Goal: Information Seeking & Learning: Learn about a topic

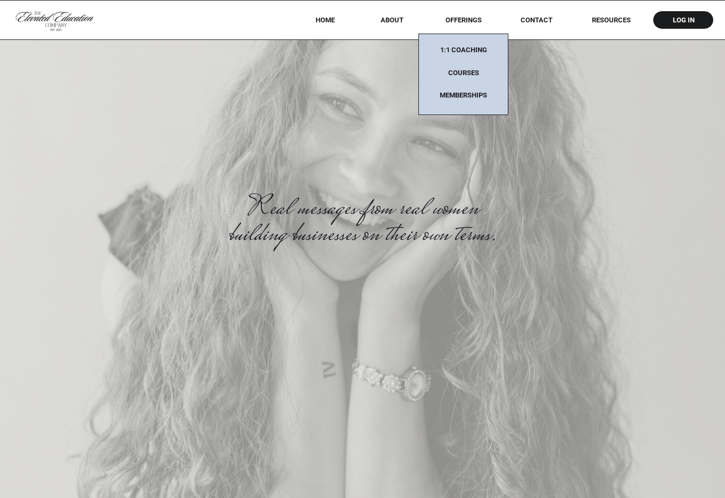
scroll to position [4466, 0]
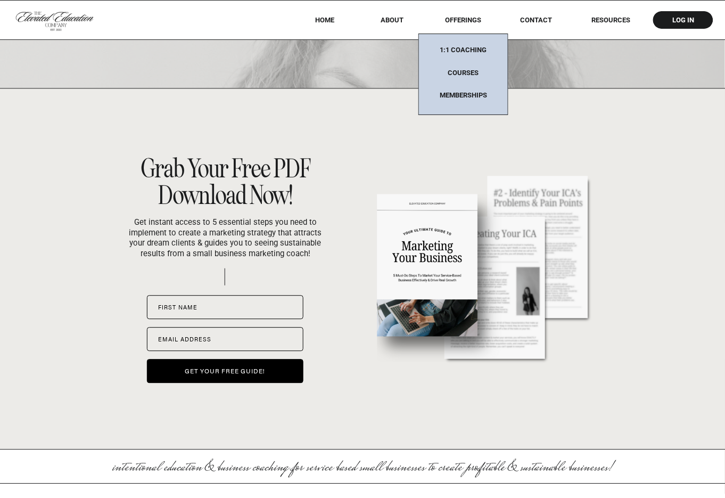
click at [323, 19] on nav "HOME" at bounding box center [324, 20] width 47 height 8
click at [389, 17] on nav "About" at bounding box center [392, 20] width 38 height 8
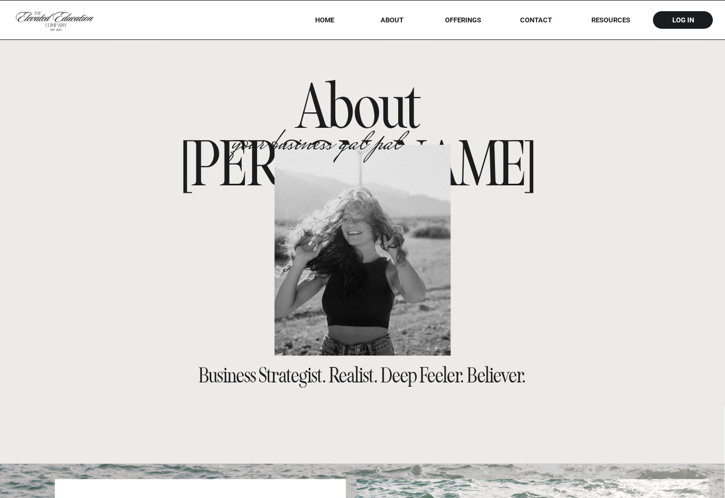
click at [324, 20] on nav "HOME" at bounding box center [324, 20] width 47 height 8
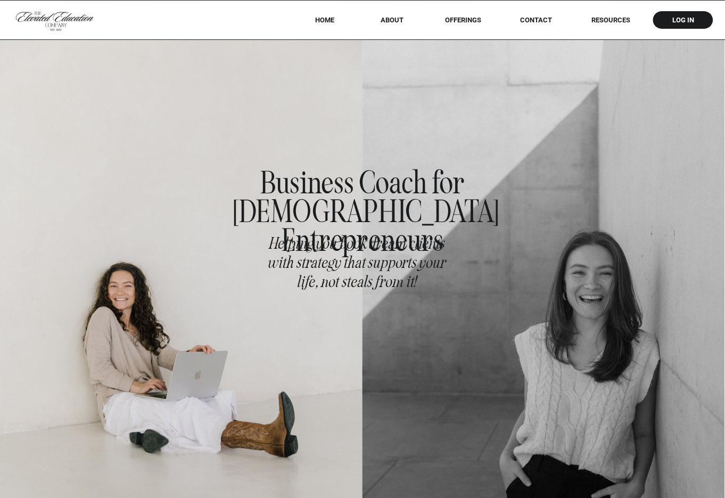
click at [454, 19] on nav "offerings" at bounding box center [463, 20] width 67 height 8
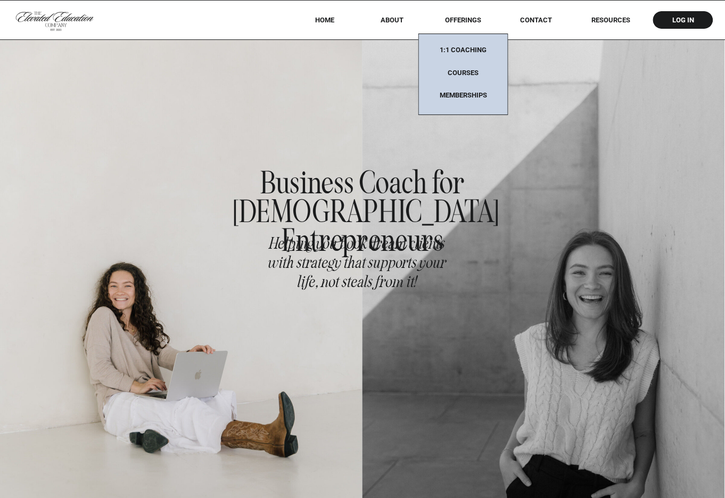
click at [465, 50] on nav "1:1 coaching" at bounding box center [463, 53] width 67 height 14
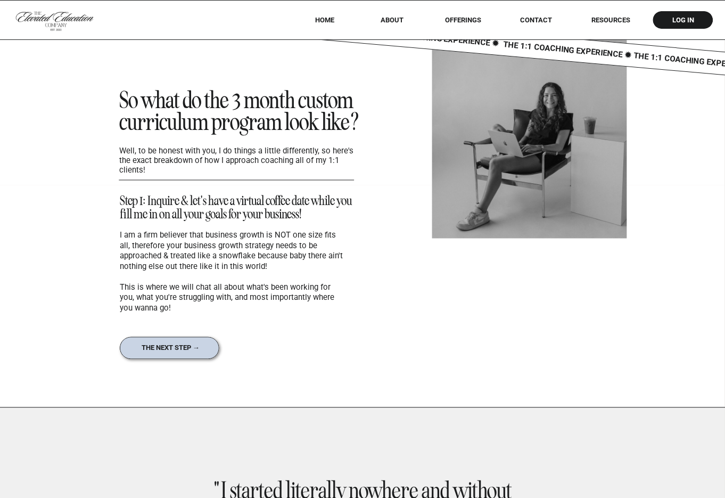
scroll to position [4290, 0]
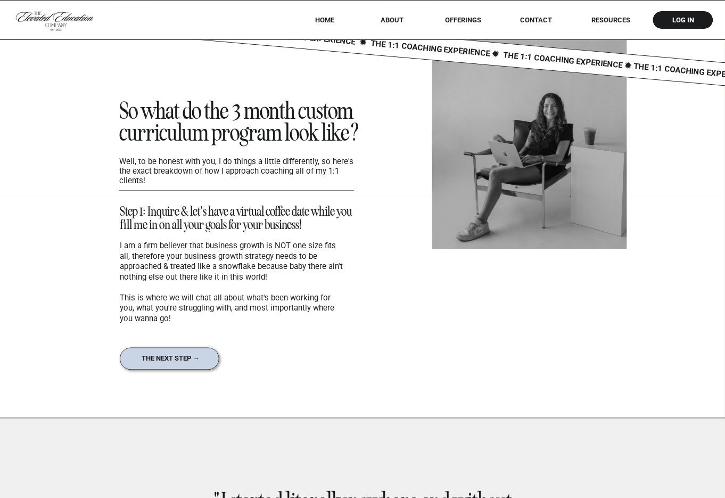
click at [176, 359] on nav "the next step →" at bounding box center [171, 359] width 78 height 8
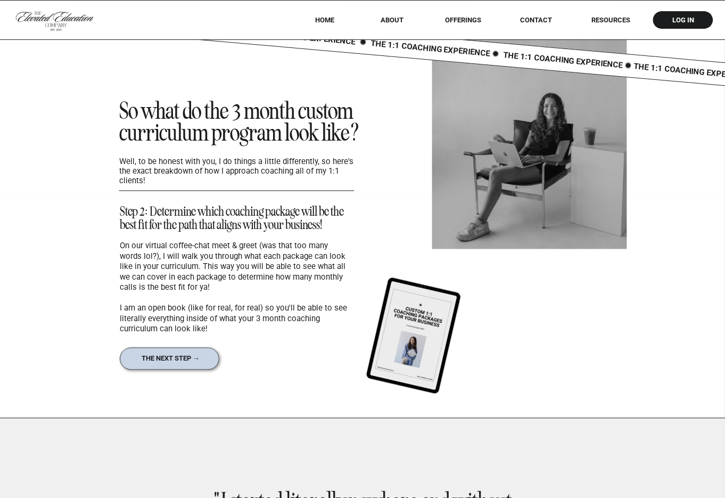
click at [176, 358] on nav "the next step →" at bounding box center [171, 359] width 78 height 8
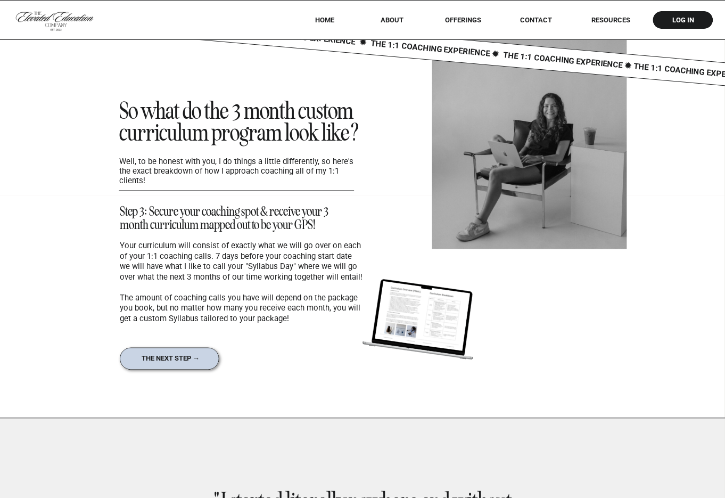
click at [176, 358] on nav "the next step →" at bounding box center [171, 359] width 78 height 8
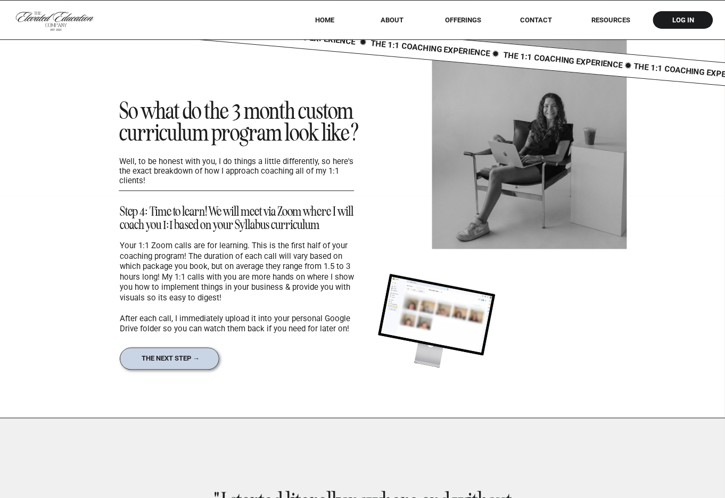
click at [176, 359] on nav "the next step →" at bounding box center [171, 359] width 78 height 8
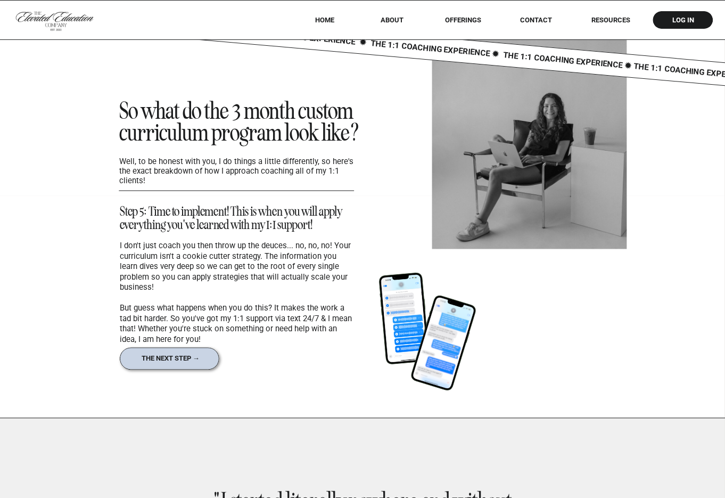
drag, startPoint x: 385, startPoint y: 321, endPoint x: 379, endPoint y: 286, distance: 35.8
click at [379, 286] on div at bounding box center [404, 318] width 75 height 119
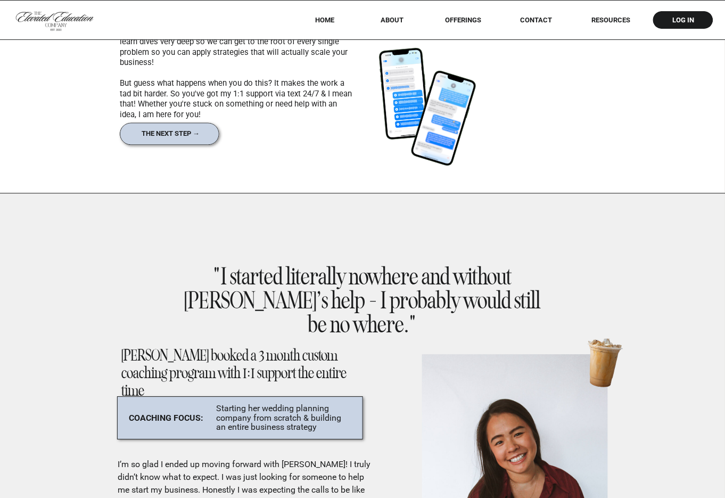
scroll to position [4507, 0]
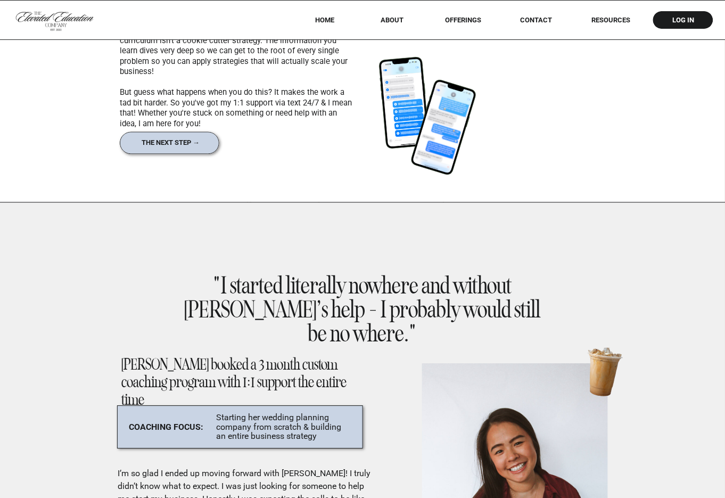
click at [525, 19] on nav "Contact" at bounding box center [536, 20] width 47 height 8
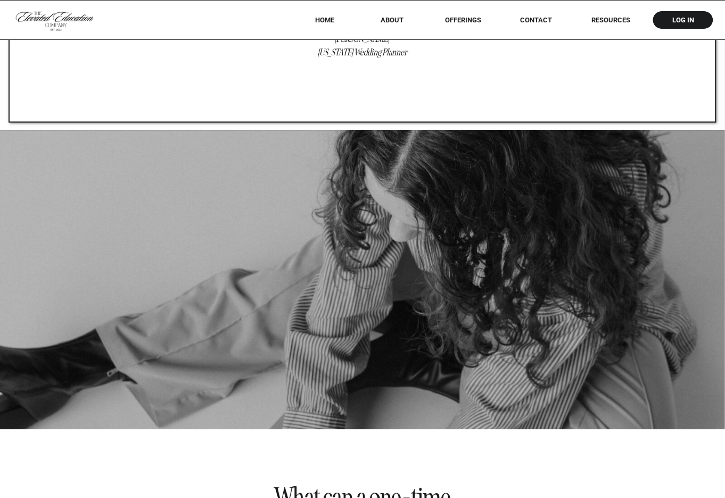
scroll to position [6276, 0]
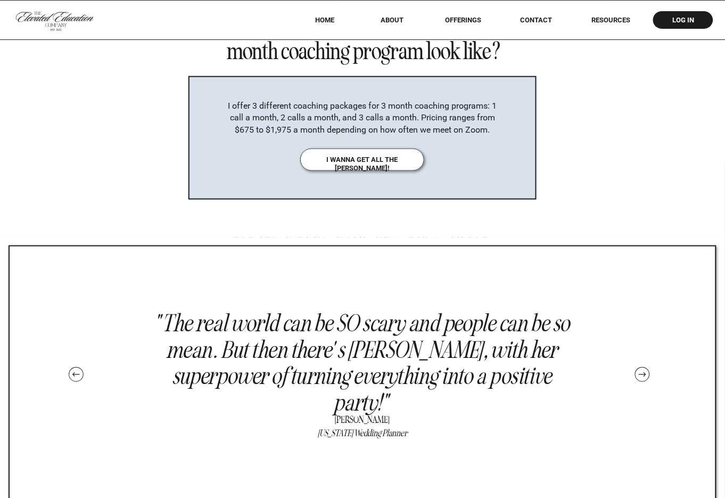
click at [327, 17] on nav "HOME" at bounding box center [324, 20] width 47 height 8
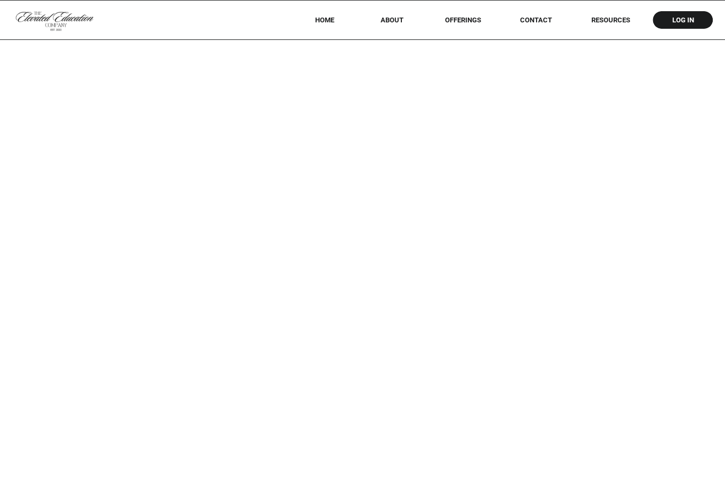
scroll to position [1074, 0]
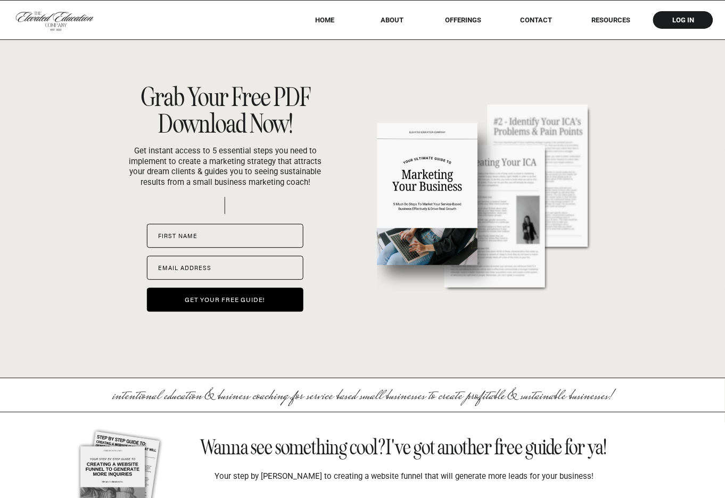
scroll to position [4359, 0]
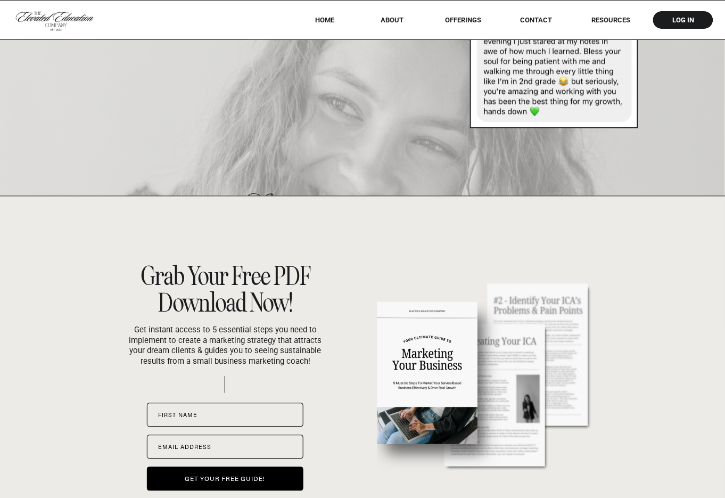
click at [453, 23] on nav "offerings" at bounding box center [463, 20] width 67 height 8
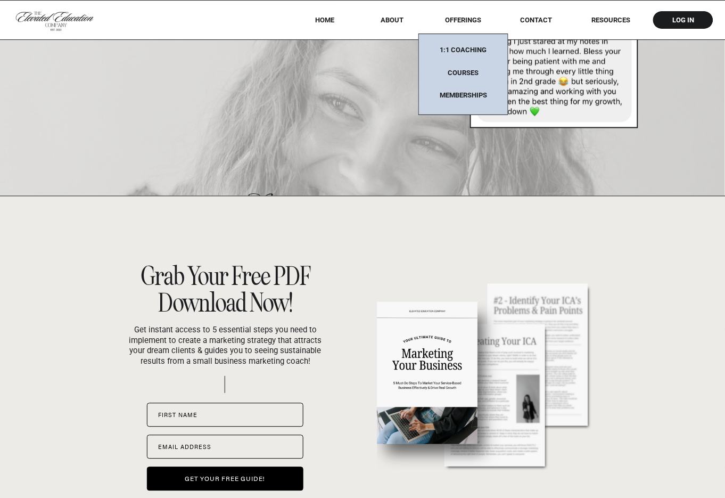
click at [456, 20] on nav "offerings" at bounding box center [463, 20] width 67 height 8
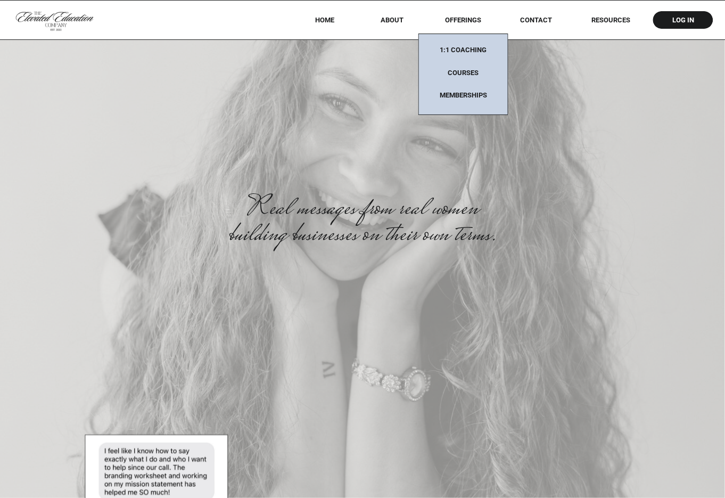
scroll to position [3209, 0]
click at [467, 51] on nav "1:1 coaching" at bounding box center [463, 53] width 67 height 14
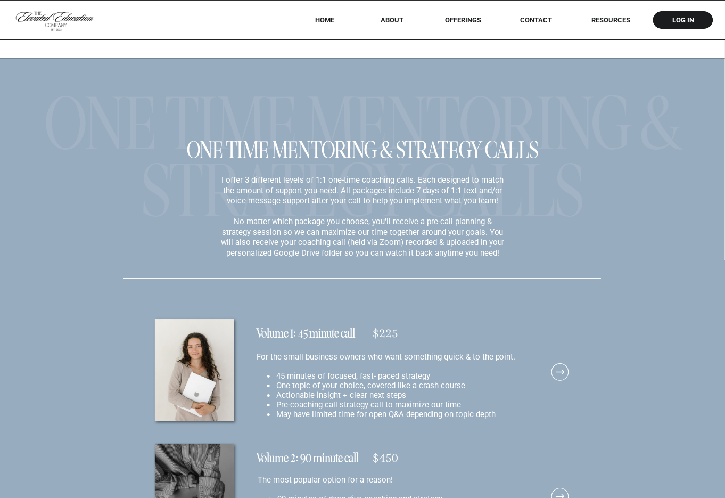
scroll to position [6993, 0]
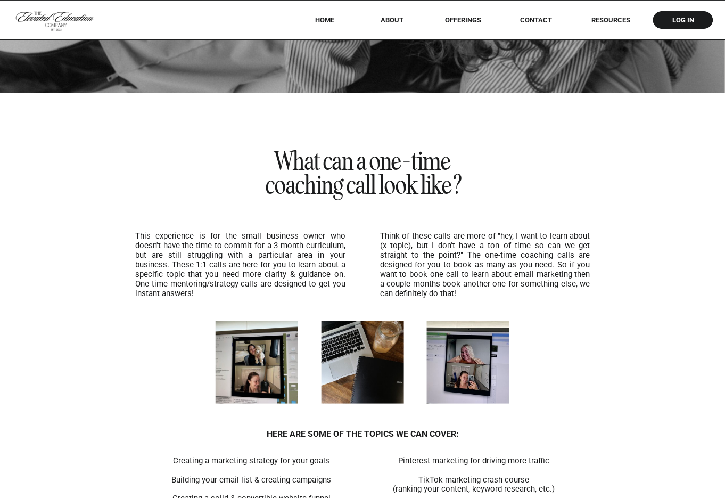
click at [327, 21] on nav "HOME" at bounding box center [324, 20] width 47 height 8
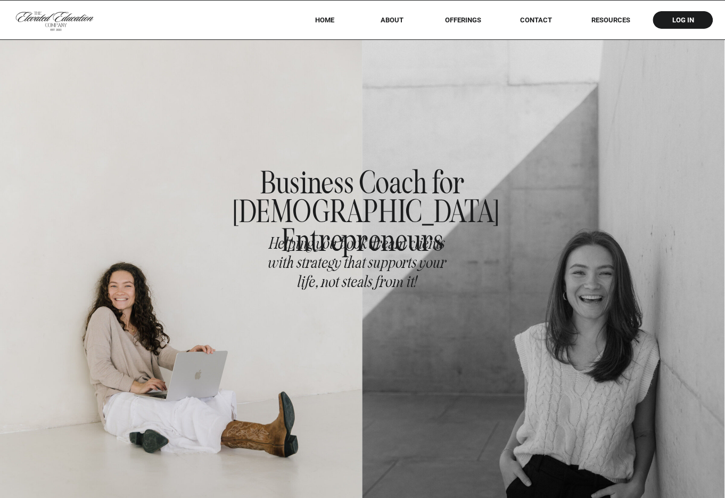
click at [465, 22] on nav "offerings" at bounding box center [463, 20] width 67 height 8
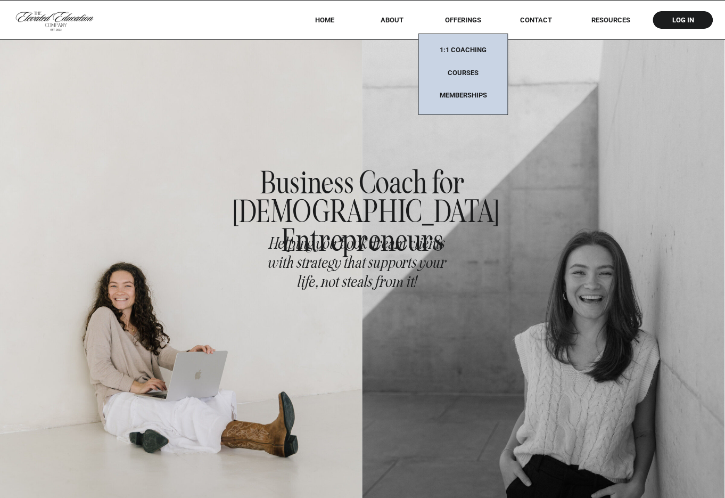
click at [461, 44] on div at bounding box center [463, 74] width 90 height 81
click at [464, 48] on nav "1:1 coaching" at bounding box center [463, 53] width 67 height 14
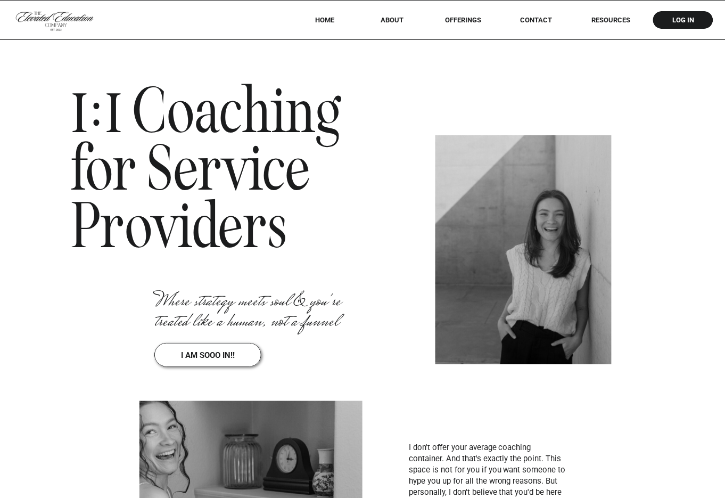
click at [463, 19] on nav "offerings" at bounding box center [463, 20] width 67 height 8
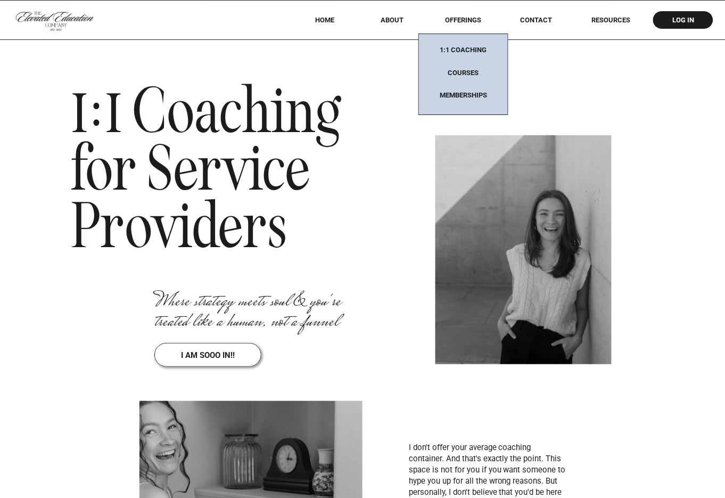
click at [456, 96] on nav "Memberships" at bounding box center [463, 95] width 67 height 9
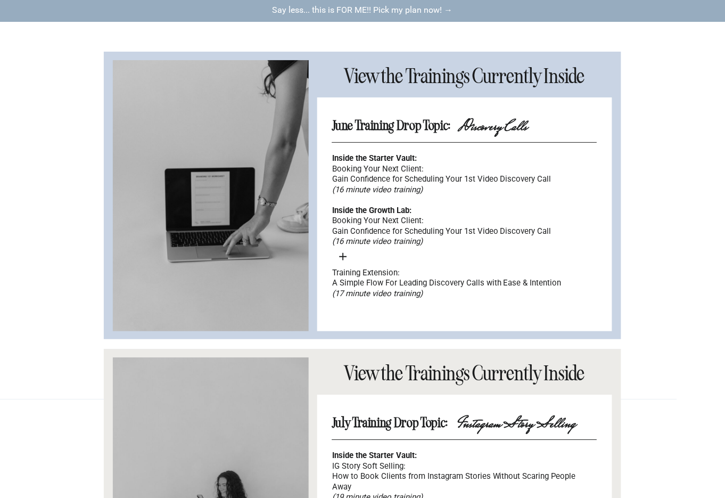
scroll to position [5776, 0]
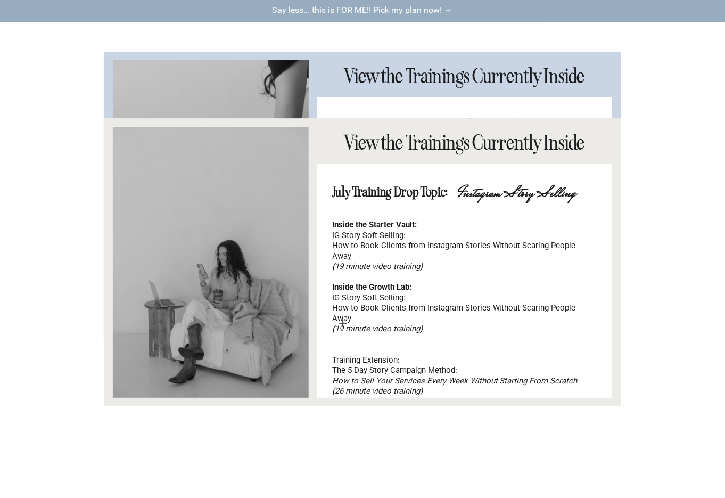
click at [348, 11] on p "Say less... this is FOR ME!! Pick my plan now! →" at bounding box center [363, 11] width 240 height 12
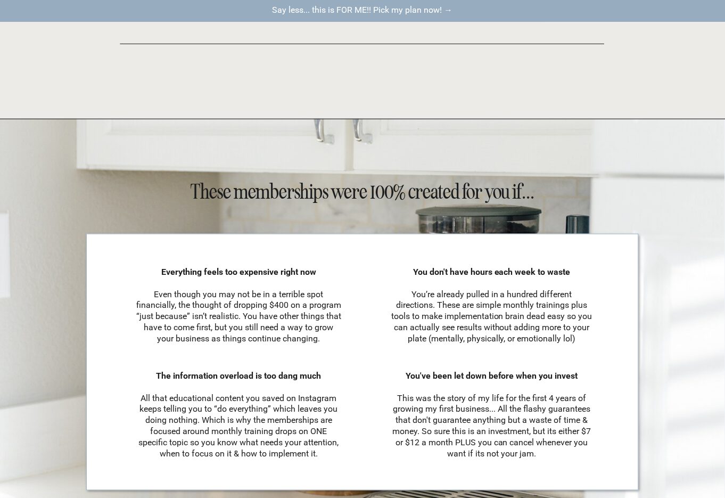
scroll to position [1778, 0]
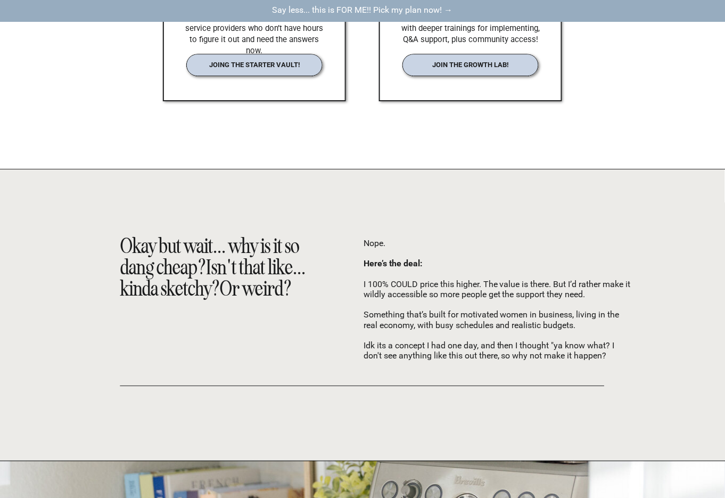
click at [377, 5] on p "Say less... this is FOR ME!! Pick my plan now! →" at bounding box center [363, 11] width 240 height 12
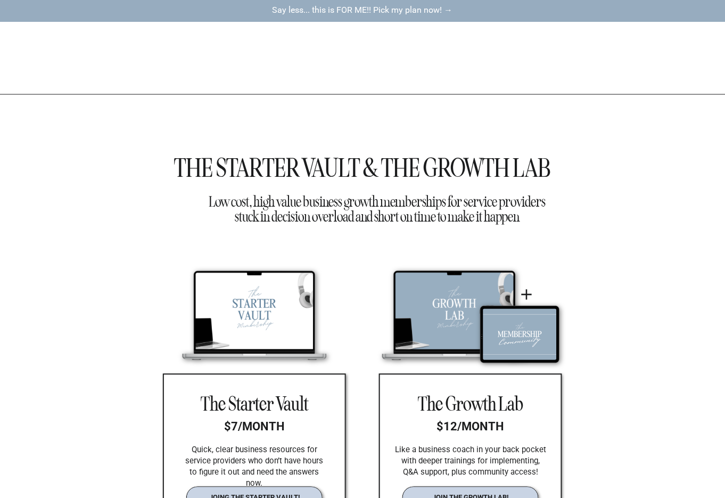
scroll to position [1523, 0]
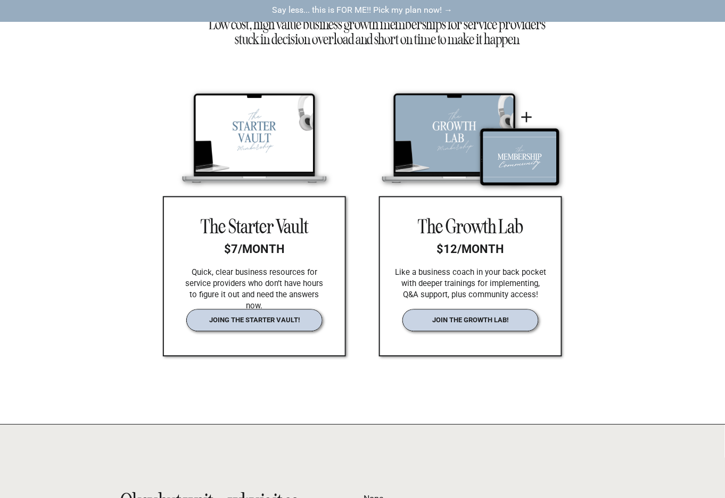
click at [474, 317] on nav "join the growth lab!" at bounding box center [471, 320] width 112 height 8
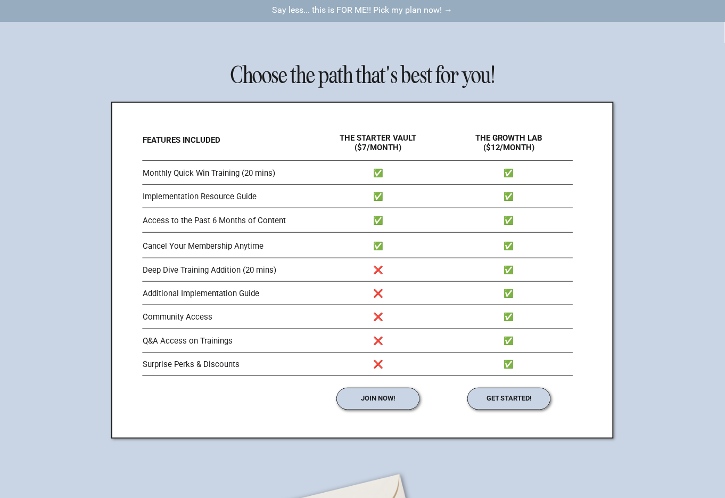
scroll to position [4087, 0]
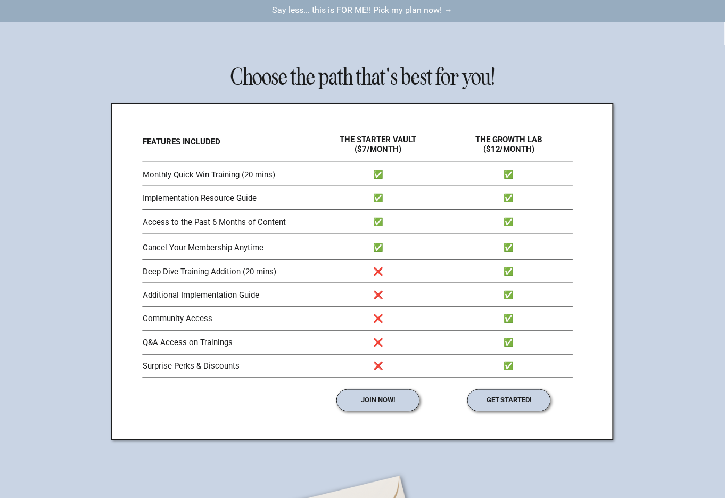
drag, startPoint x: 143, startPoint y: 138, endPoint x: 221, endPoint y: 130, distance: 78.7
click at [219, 130] on div "Choose the path that's best for you! features included the starter vault ($7/mo…" at bounding box center [362, 268] width 639 height 521
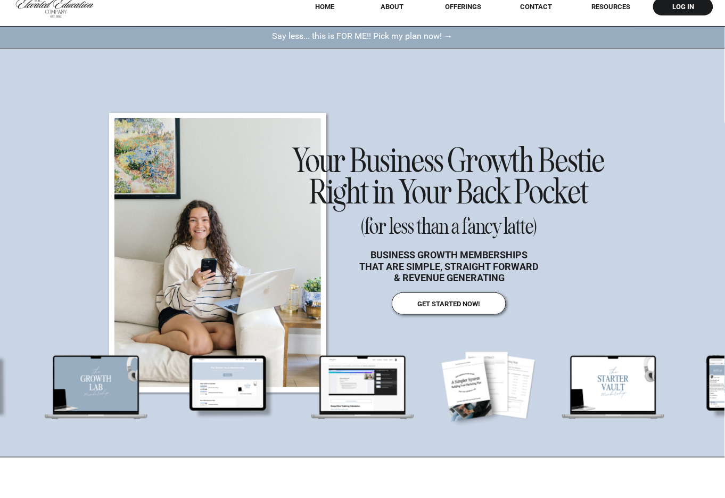
scroll to position [0, 0]
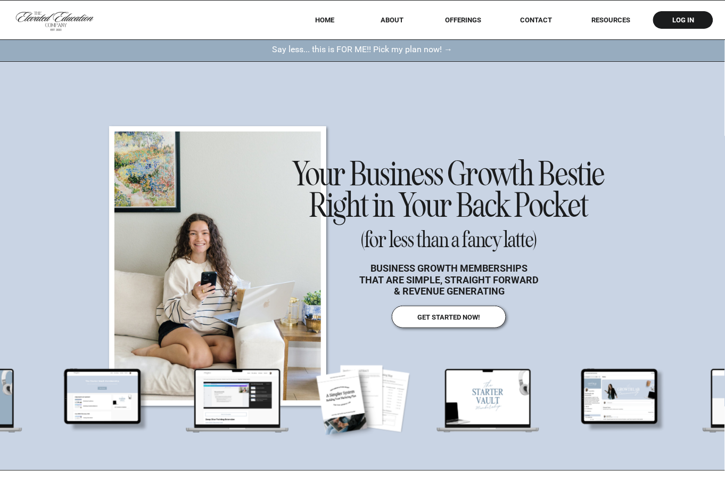
click at [461, 22] on nav "offerings" at bounding box center [463, 20] width 67 height 8
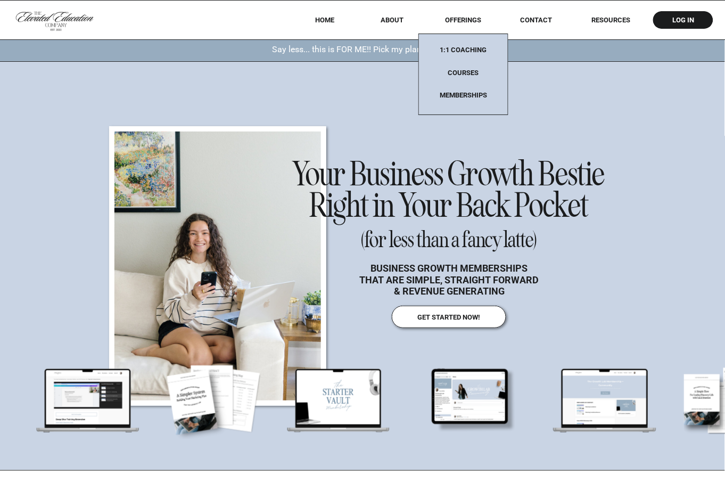
click at [461, 50] on nav "1:1 coaching" at bounding box center [463, 53] width 67 height 14
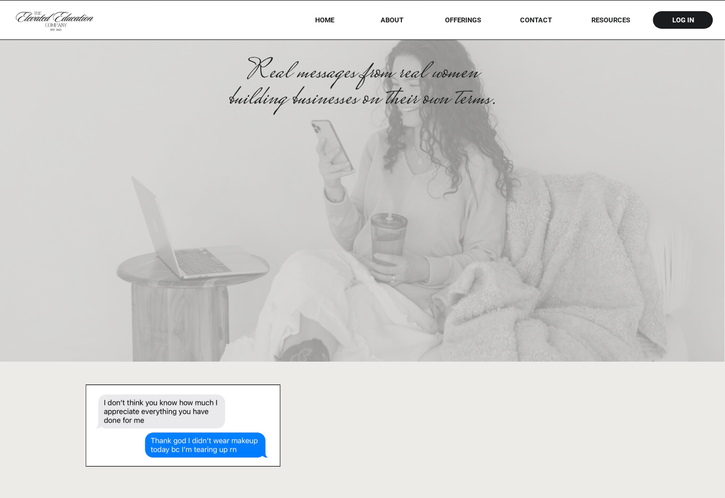
scroll to position [11305, 0]
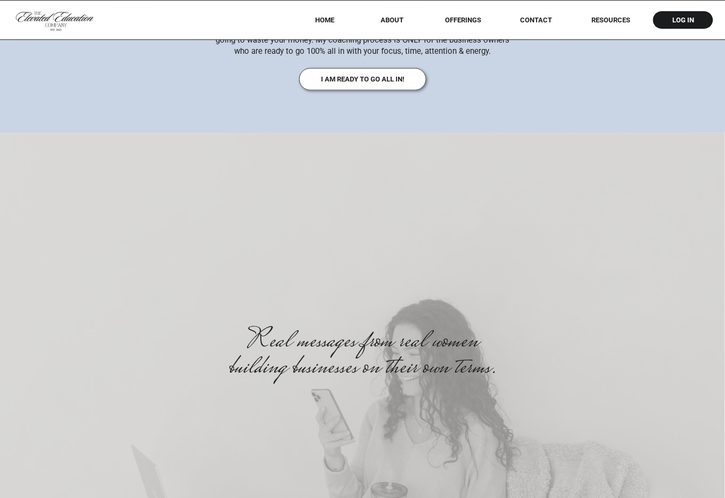
click at [450, 22] on nav "offerings" at bounding box center [463, 20] width 67 height 8
click at [454, 95] on nav "Memberships" at bounding box center [463, 95] width 67 height 9
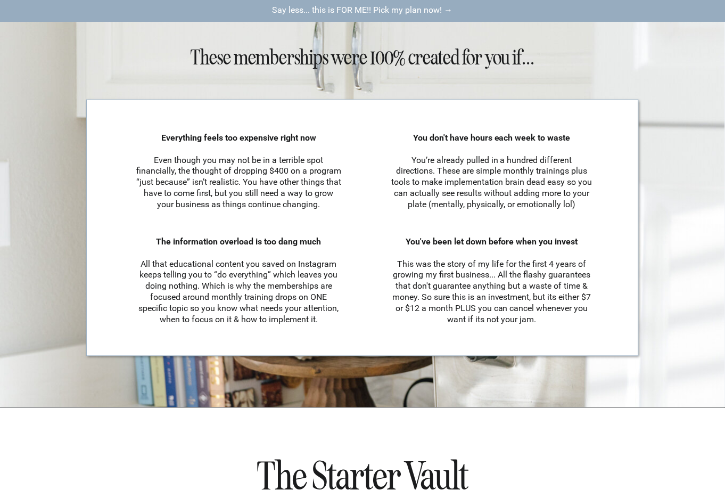
scroll to position [2253, 0]
